Goal: Check status

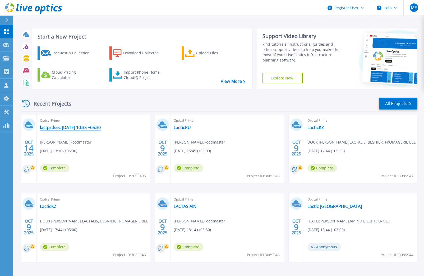
click at [96, 126] on link "lactprdsec [DATE] 10:35 +05:30" at bounding box center [70, 127] width 61 height 5
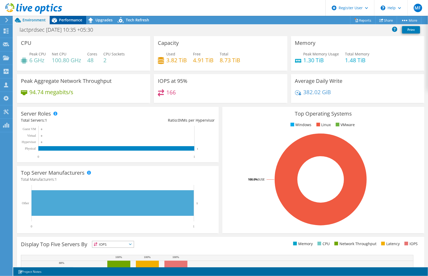
click at [71, 16] on div "Performance" at bounding box center [68, 20] width 36 height 8
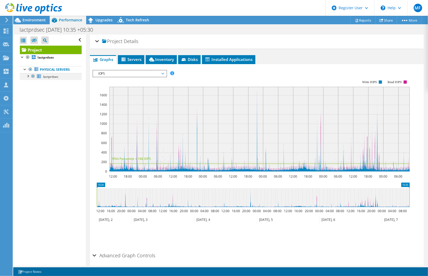
click at [30, 78] on div at bounding box center [27, 75] width 5 height 5
click at [29, 23] on div "Environment" at bounding box center [31, 20] width 36 height 8
